Goal: Task Accomplishment & Management: Use online tool/utility

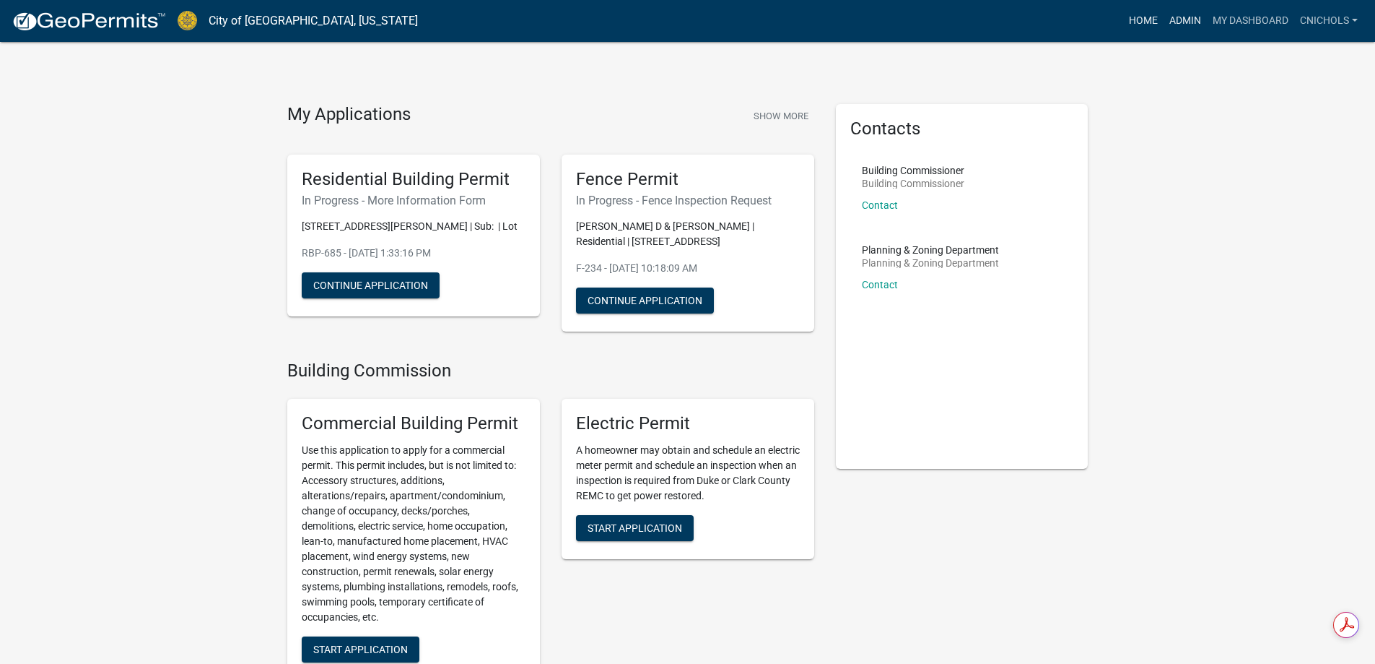
drag, startPoint x: 1179, startPoint y: 15, endPoint x: 1127, endPoint y: 23, distance: 52.6
click at [1179, 15] on link "Admin" at bounding box center [1185, 20] width 43 height 27
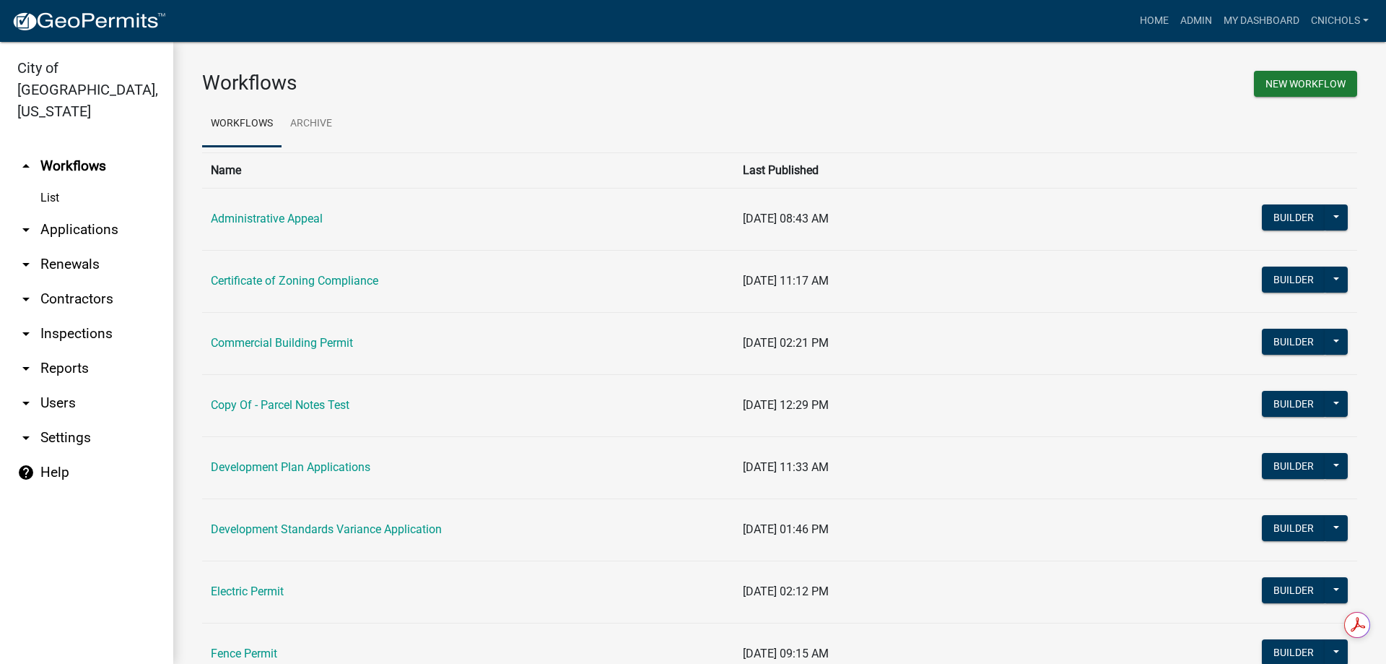
click at [89, 212] on link "arrow_drop_down Applications" at bounding box center [86, 229] width 173 height 35
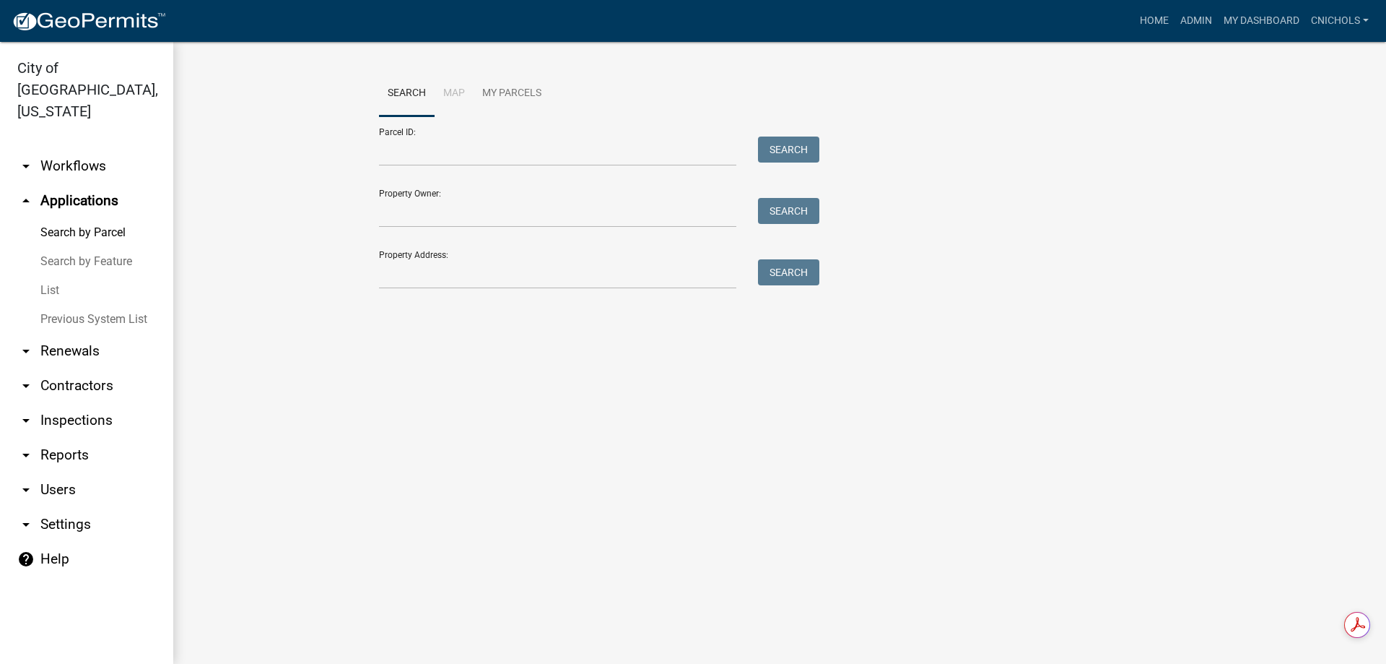
click at [53, 276] on link "List" at bounding box center [86, 290] width 173 height 29
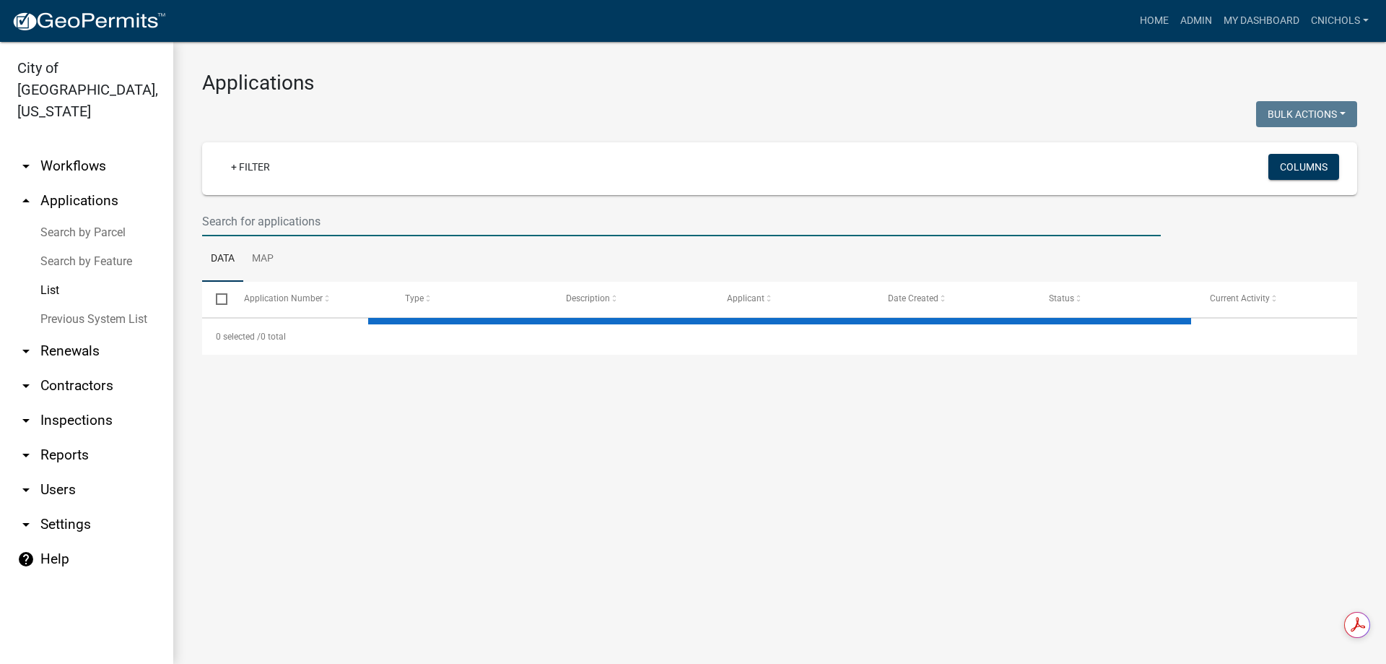
click at [235, 220] on input "text" at bounding box center [681, 221] width 959 height 30
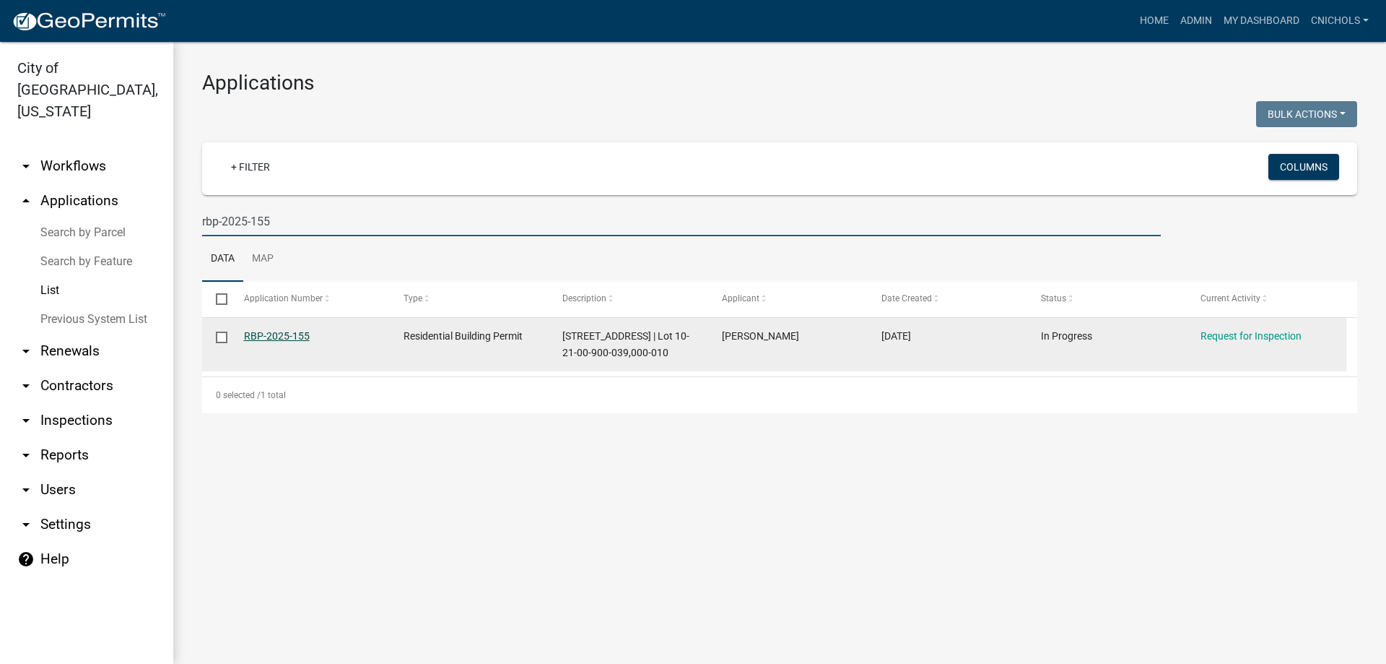
type input "rbp-2025-155"
click at [269, 333] on link "RBP-2025-155" at bounding box center [277, 336] width 66 height 12
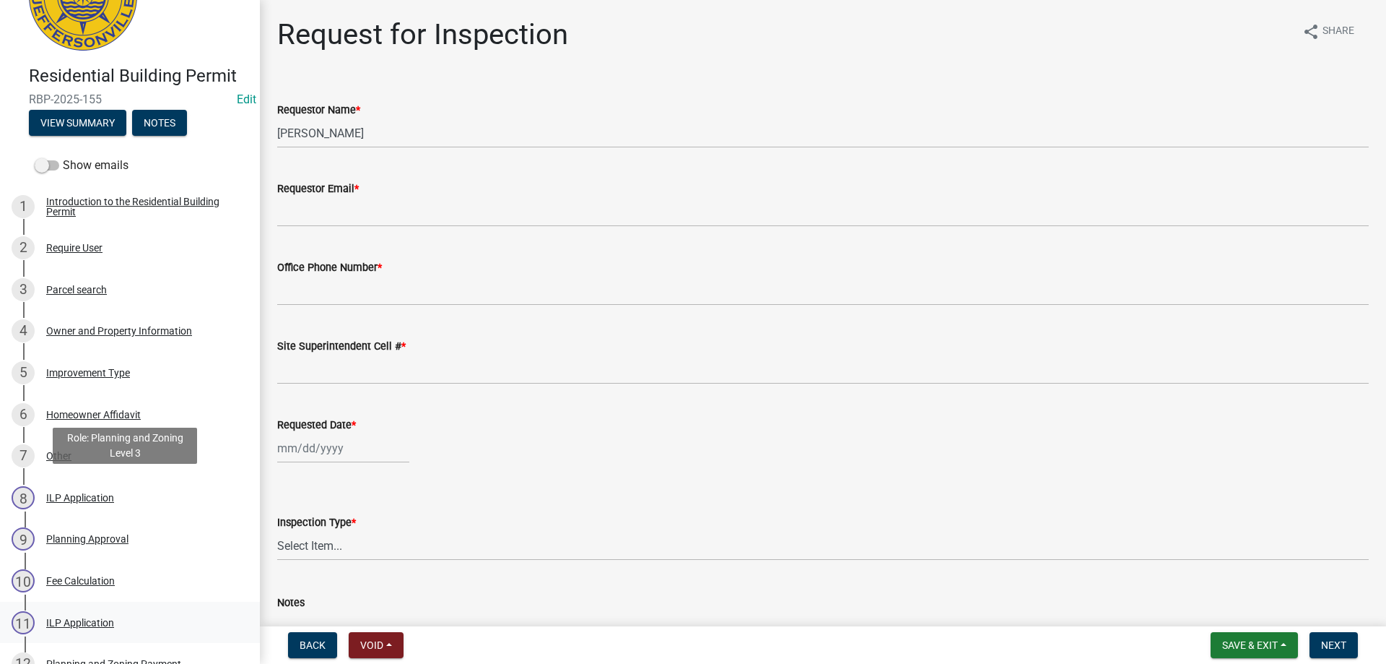
scroll to position [217, 0]
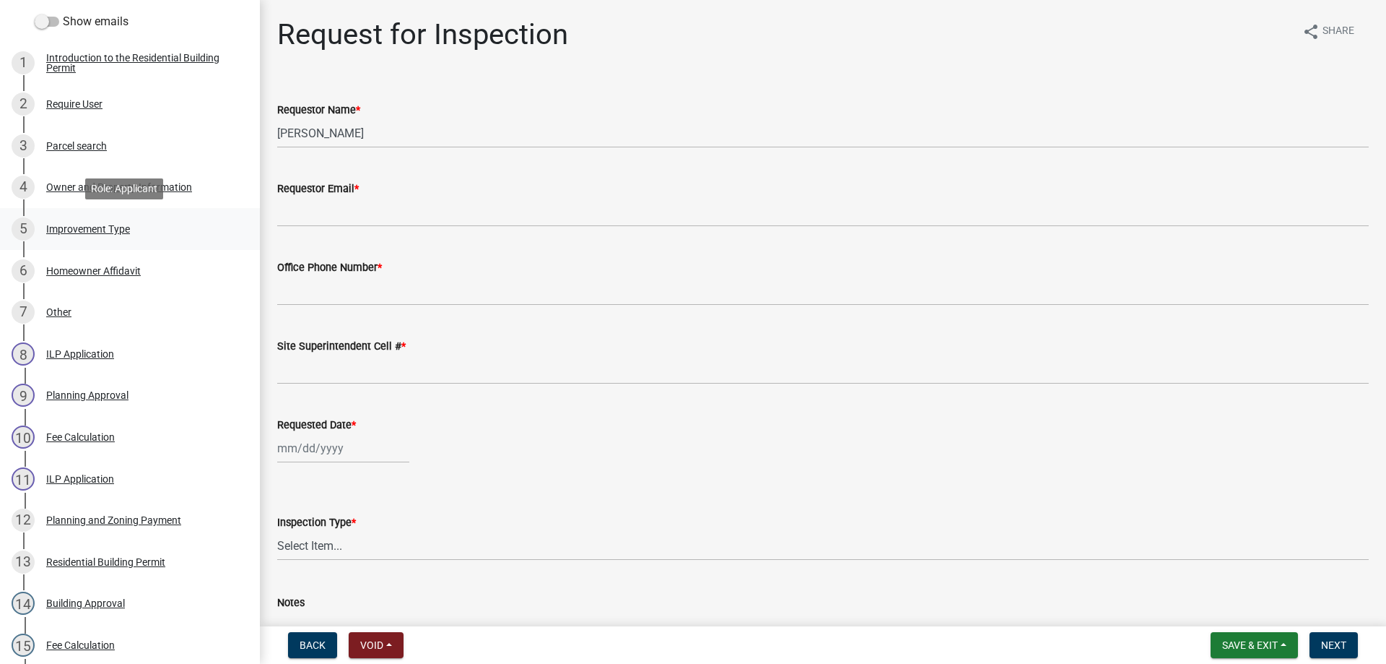
click at [95, 230] on div "Improvement Type" at bounding box center [88, 229] width 84 height 10
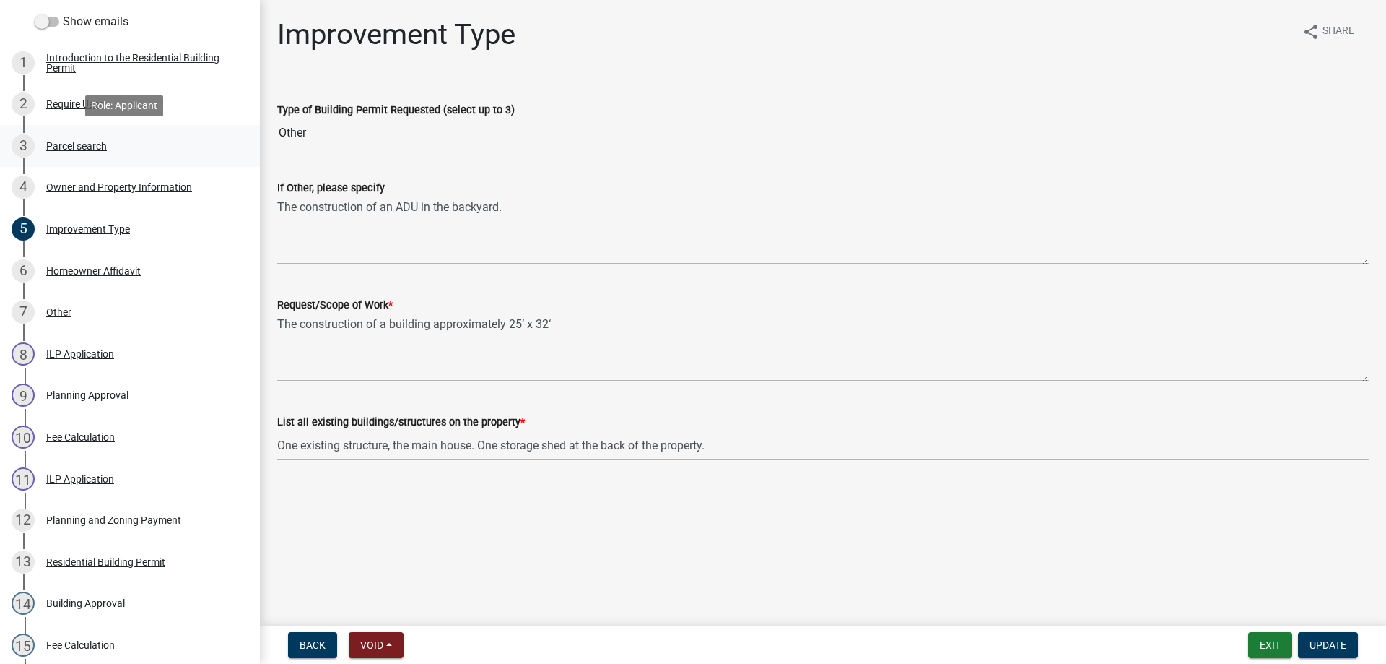
click at [64, 145] on div "Parcel search" at bounding box center [76, 146] width 61 height 10
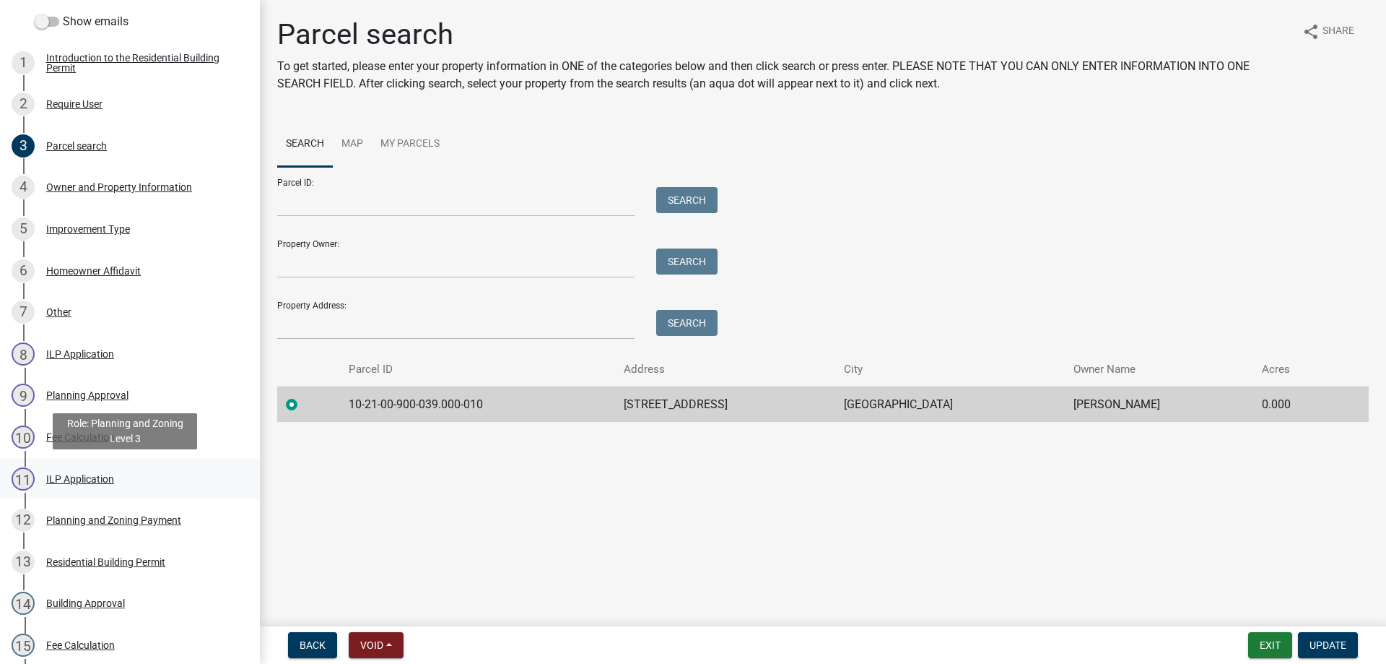
click at [71, 477] on div "ILP Application" at bounding box center [80, 479] width 68 height 10
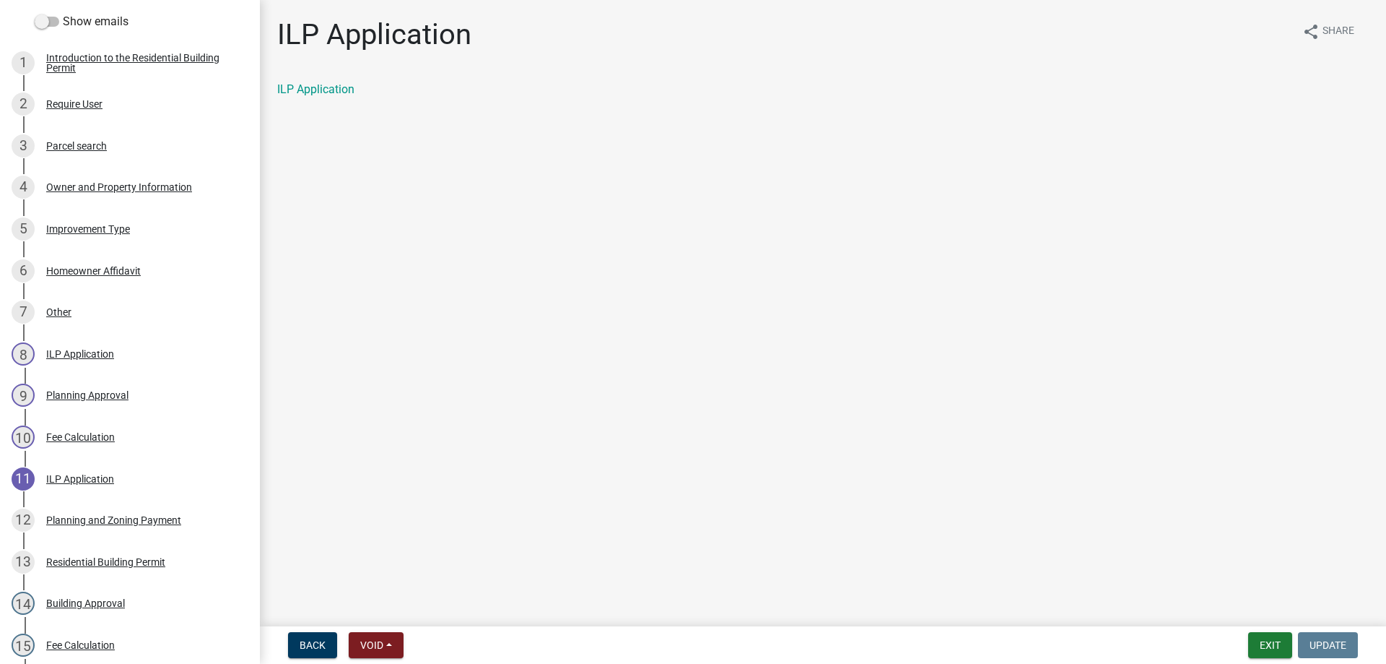
click at [334, 80] on div "ILP Application share Share ILP Application" at bounding box center [822, 69] width 1113 height 105
click at [307, 90] on link "ILP Application" at bounding box center [315, 89] width 77 height 14
click at [1270, 643] on button "Exit" at bounding box center [1270, 645] width 44 height 26
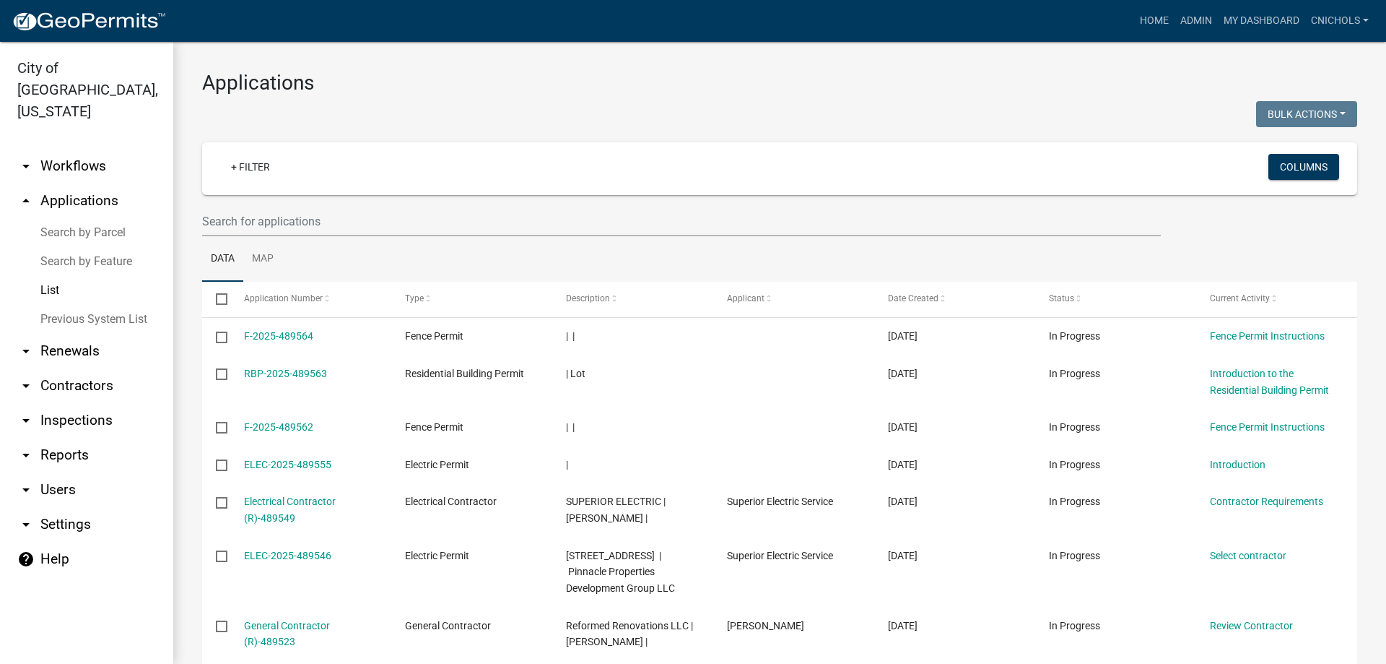
drag, startPoint x: 62, startPoint y: 432, endPoint x: 152, endPoint y: 380, distance: 103.5
click at [61, 438] on link "arrow_drop_down Reports" at bounding box center [86, 455] width 173 height 35
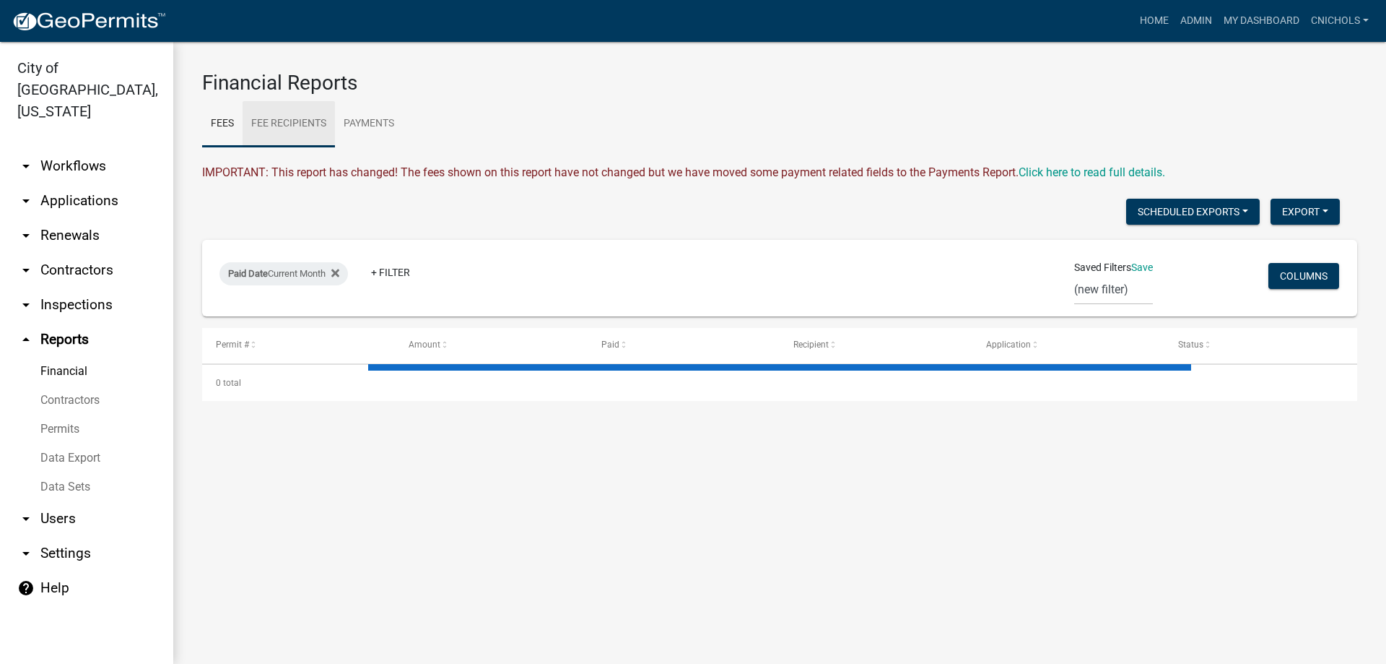
click at [282, 119] on link "Fee Recipients" at bounding box center [289, 124] width 92 height 46
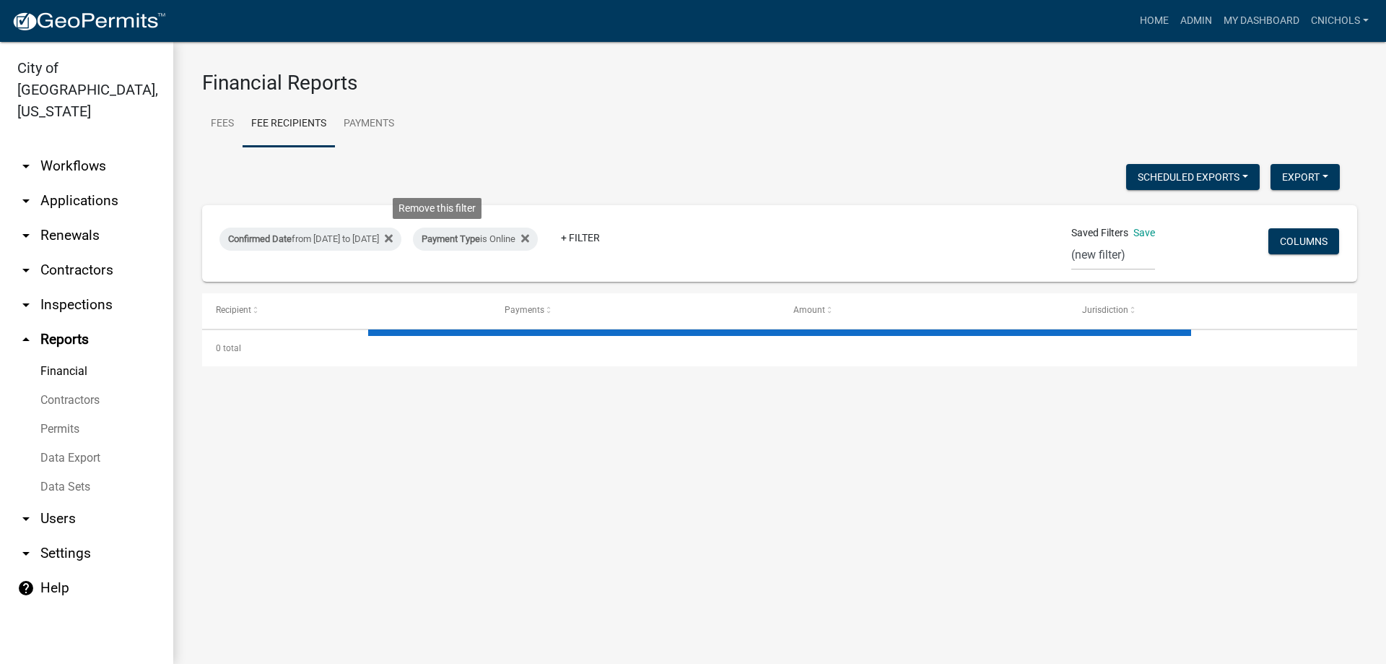
drag, startPoint x: 440, startPoint y: 237, endPoint x: 435, endPoint y: 243, distance: 7.7
click at [393, 237] on icon at bounding box center [389, 239] width 8 height 8
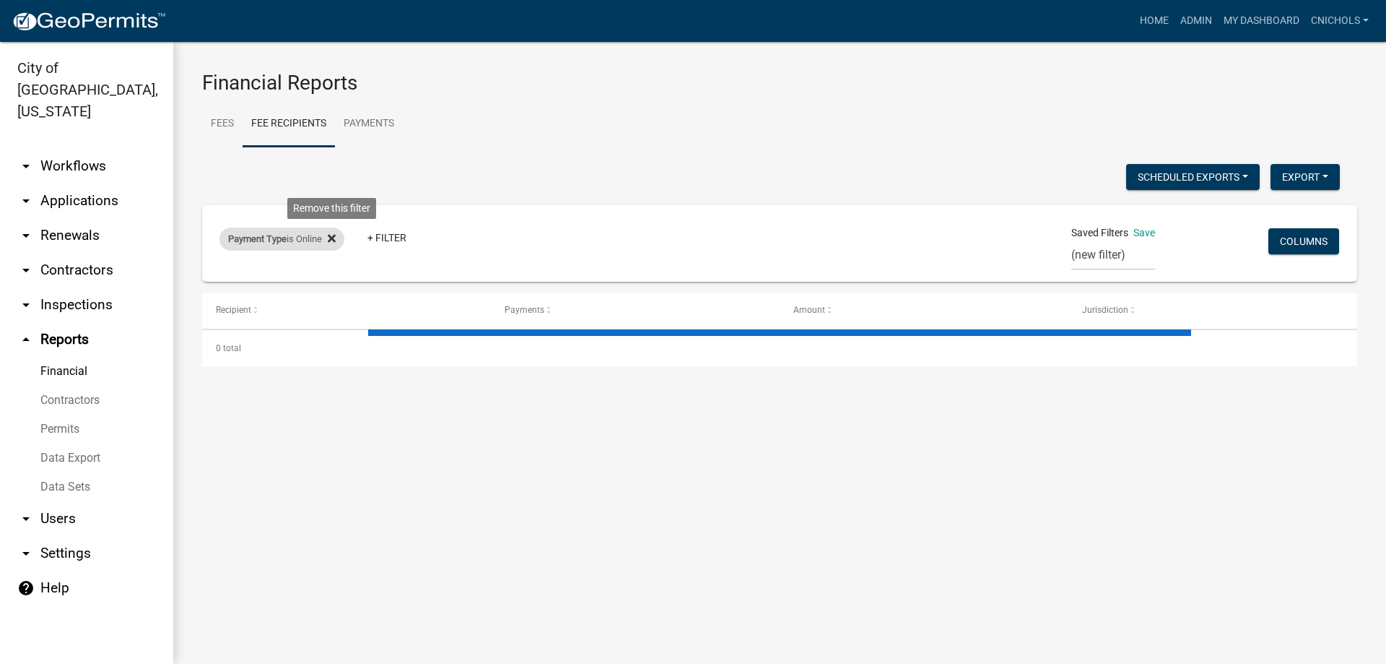
click at [334, 235] on icon at bounding box center [332, 238] width 8 height 12
click at [251, 239] on link "+ Filter" at bounding box center [250, 241] width 62 height 26
click at [245, 380] on li "Confirmed Date" at bounding box center [253, 384] width 132 height 33
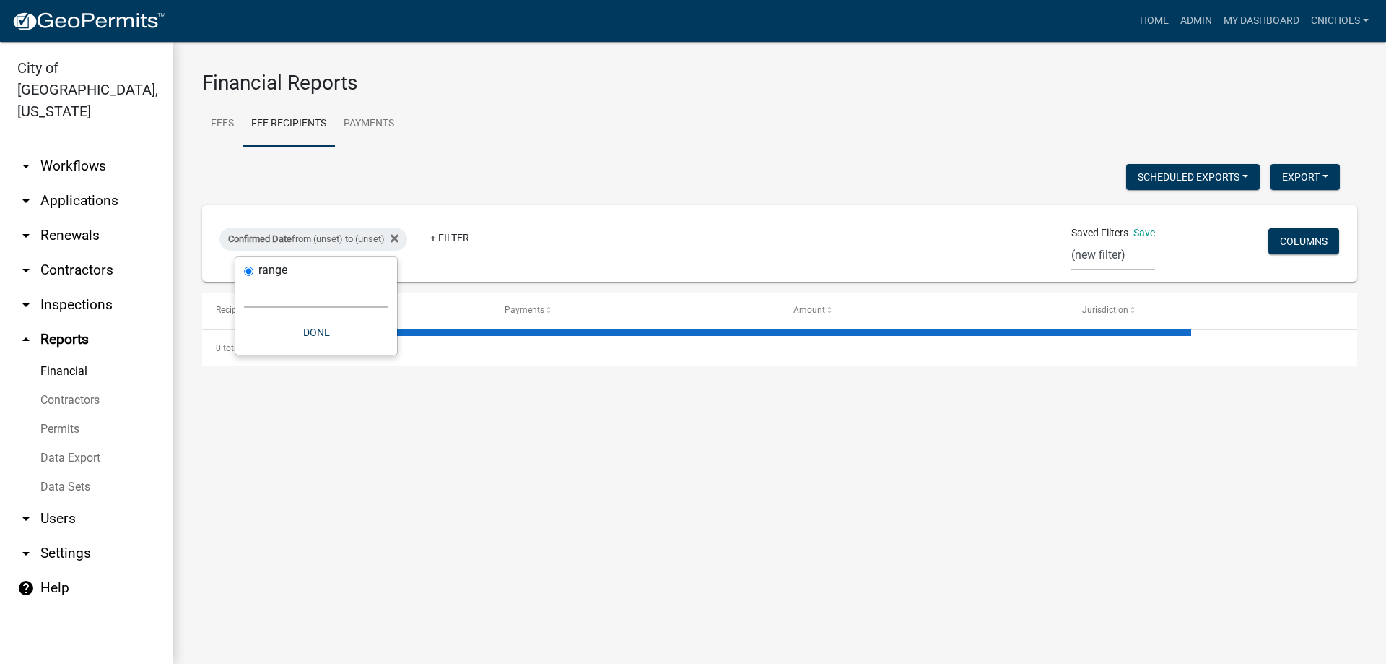
click at [287, 297] on select "[DATE] [DATE] Current Week Previous Week Current Month Last Month Current Calen…" at bounding box center [316, 293] width 144 height 30
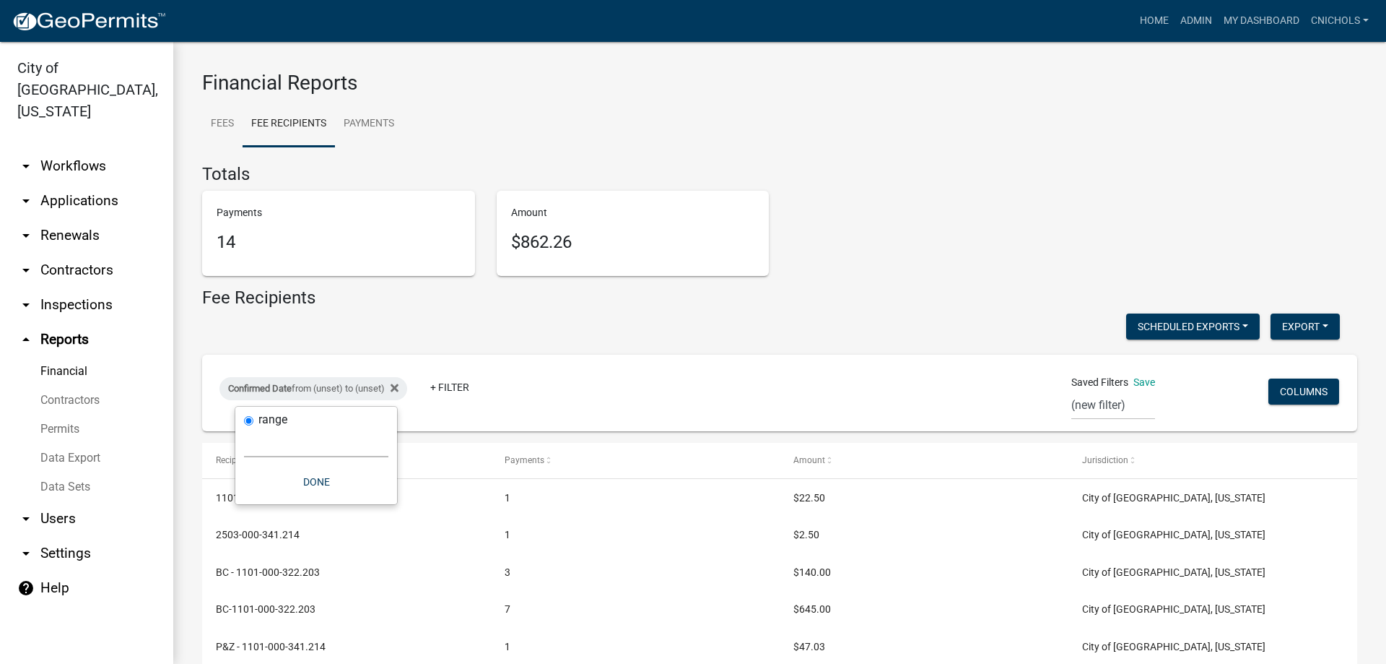
select select "custom"
click at [244, 427] on select "[DATE] [DATE] Current Week Previous Week Current Month Last Month Current Calen…" at bounding box center [316, 442] width 144 height 30
click at [378, 496] on input "date" at bounding box center [316, 504] width 144 height 30
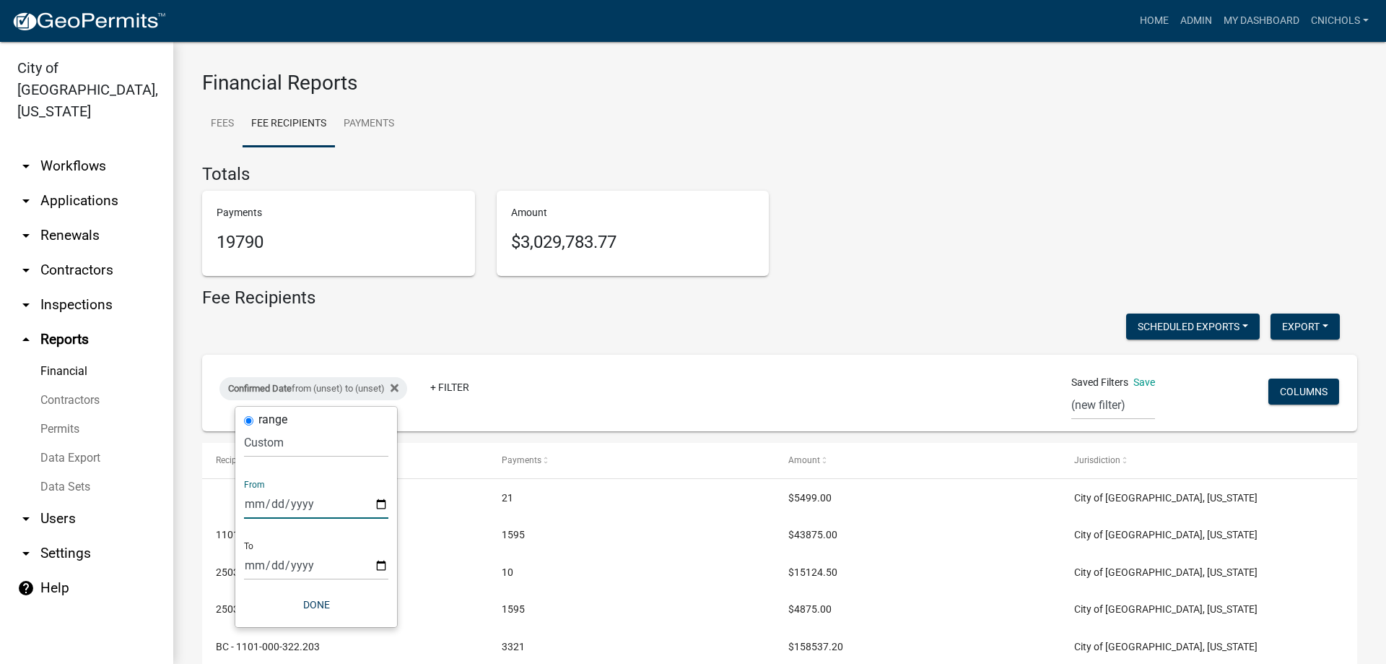
type input "[DATE]"
click at [390, 562] on input "date" at bounding box center [326, 565] width 144 height 30
type input "[DATE]"
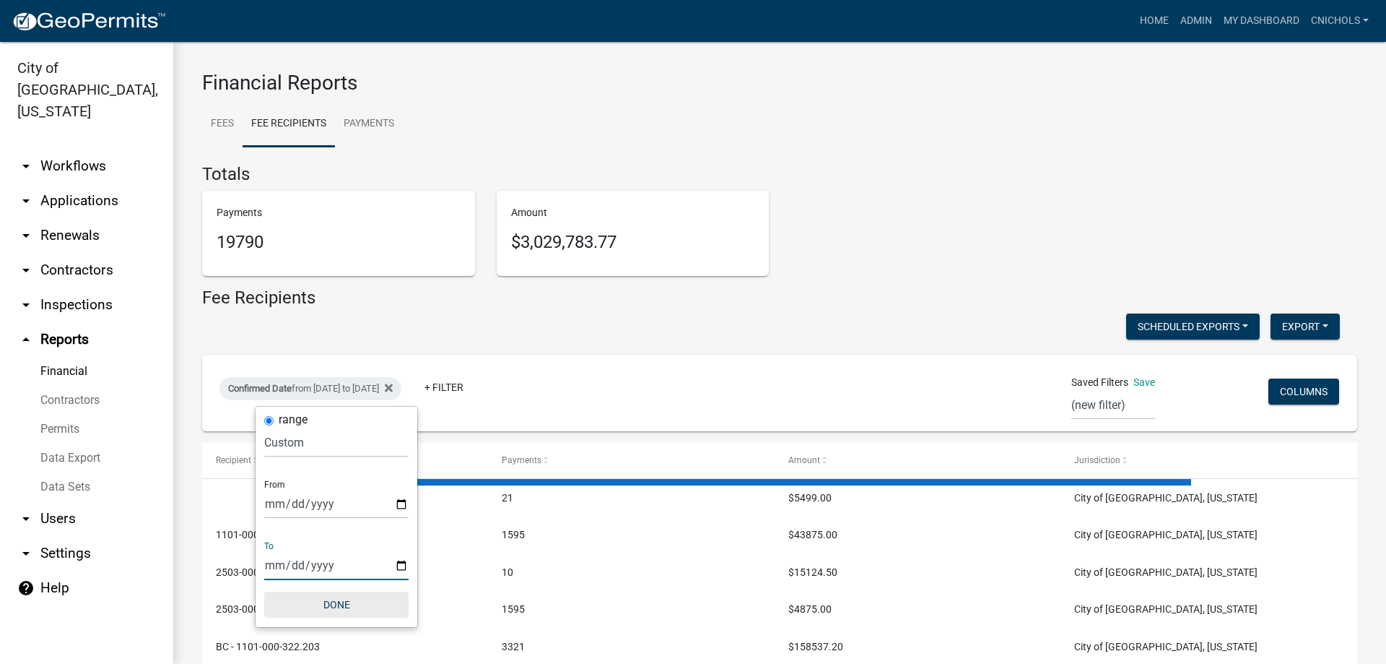
click at [353, 597] on button "Done" at bounding box center [336, 604] width 144 height 26
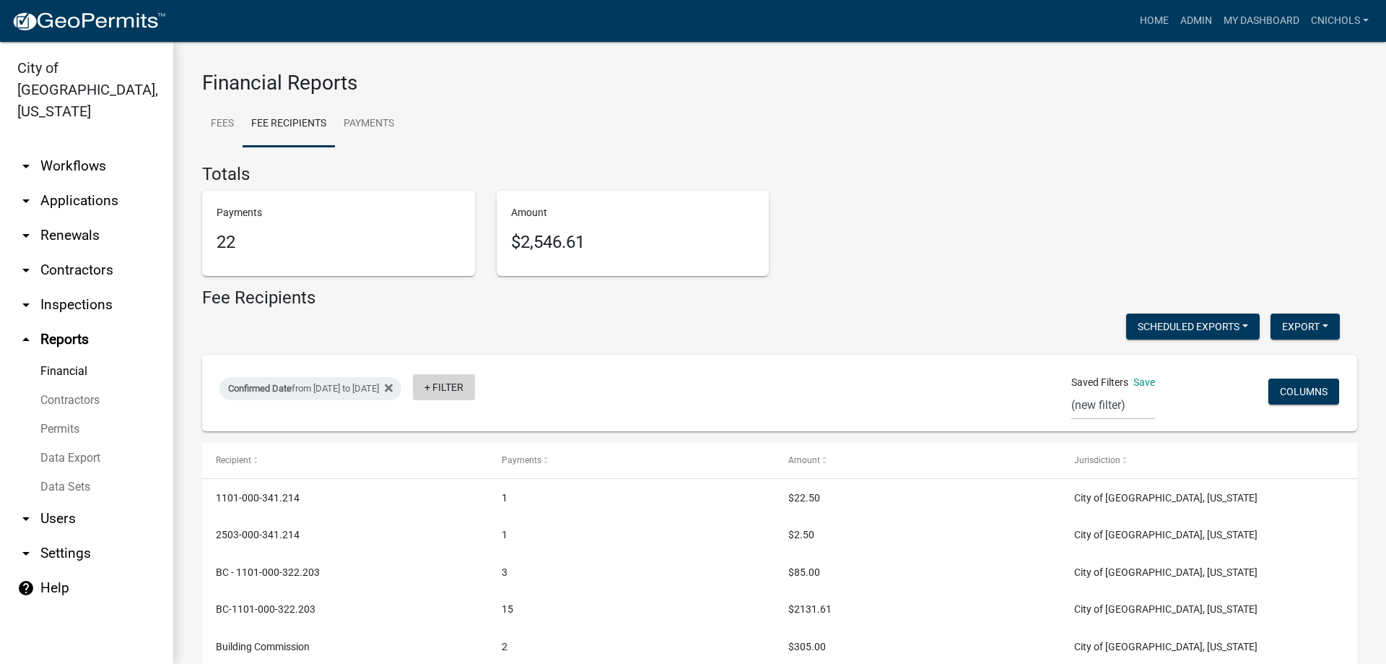
click at [475, 383] on link "+ Filter" at bounding box center [444, 387] width 62 height 26
click at [476, 496] on li "Payment Type" at bounding box center [498, 497] width 132 height 33
click at [476, 448] on select "Select an option Online CreditCardPOS Check Cash" at bounding box center [510, 442] width 144 height 30
select select "Online"
click at [456, 427] on select "Select an option Online CreditCardPOS Check Cash" at bounding box center [510, 442] width 144 height 30
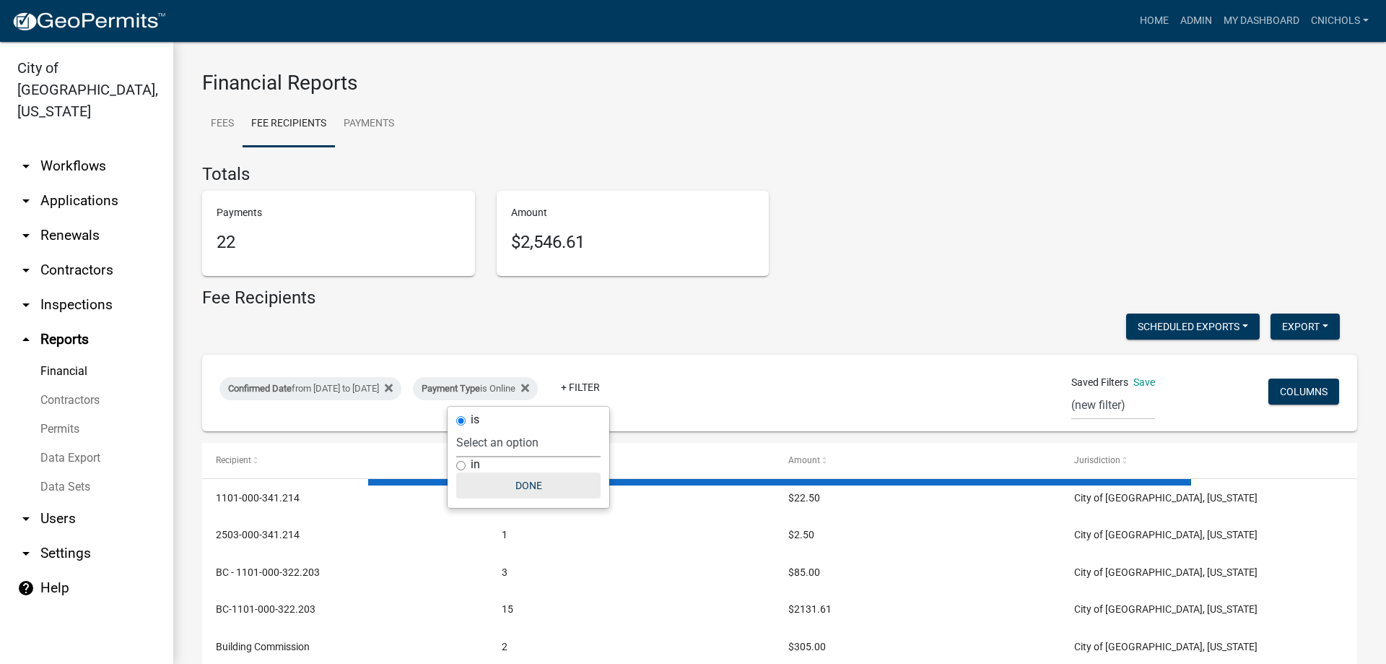
drag, startPoint x: 518, startPoint y: 481, endPoint x: 531, endPoint y: 458, distance: 25.5
click at [523, 474] on button "Done" at bounding box center [528, 485] width 144 height 26
